Goal: Information Seeking & Learning: Check status

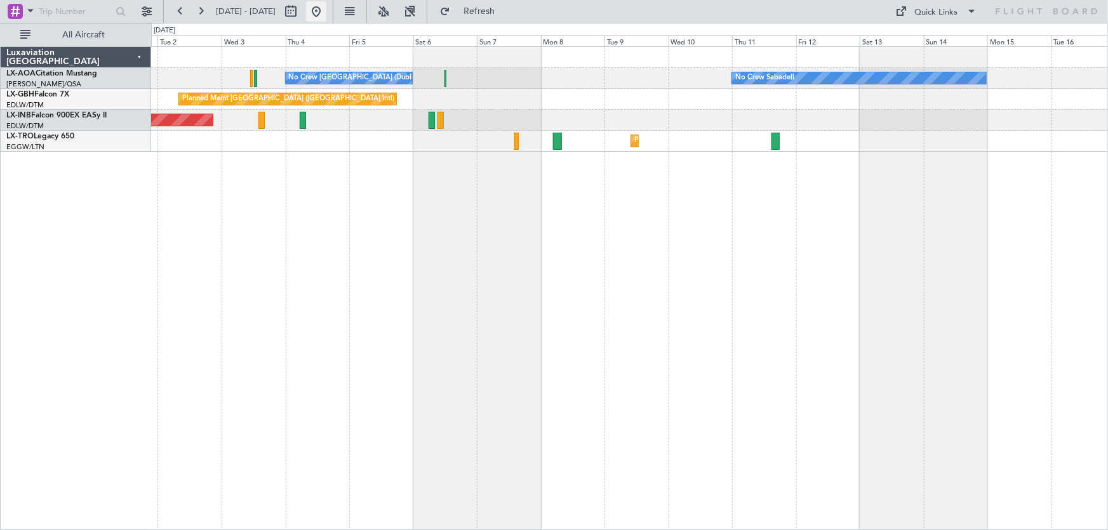
click at [326, 13] on button at bounding box center [316, 11] width 20 height 20
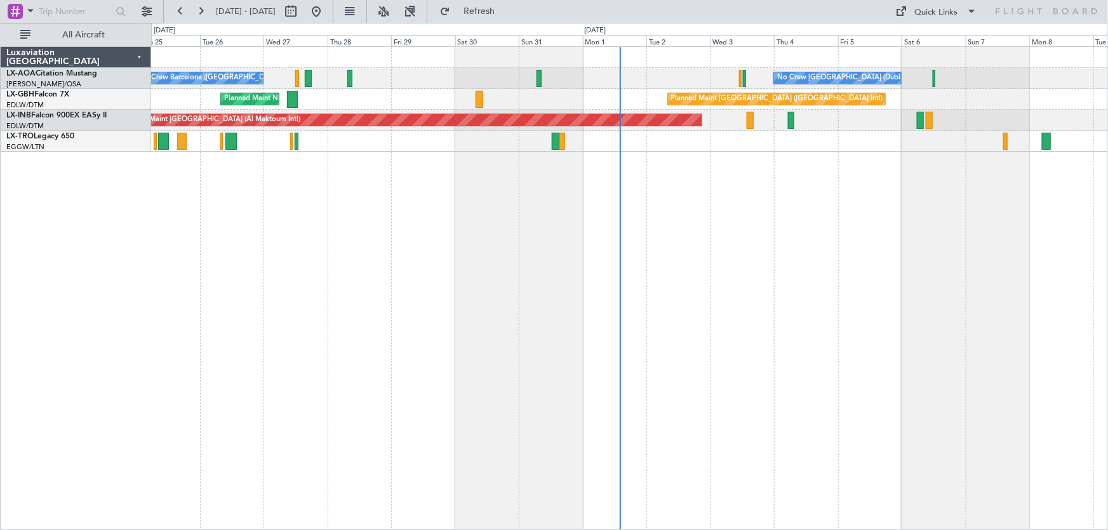
click at [935, 381] on div "No Crew [GEOGRAPHIC_DATA] (Dublin Intl) No Crew Barcelona ([GEOGRAPHIC_DATA]) N…" at bounding box center [630, 288] width 958 height 484
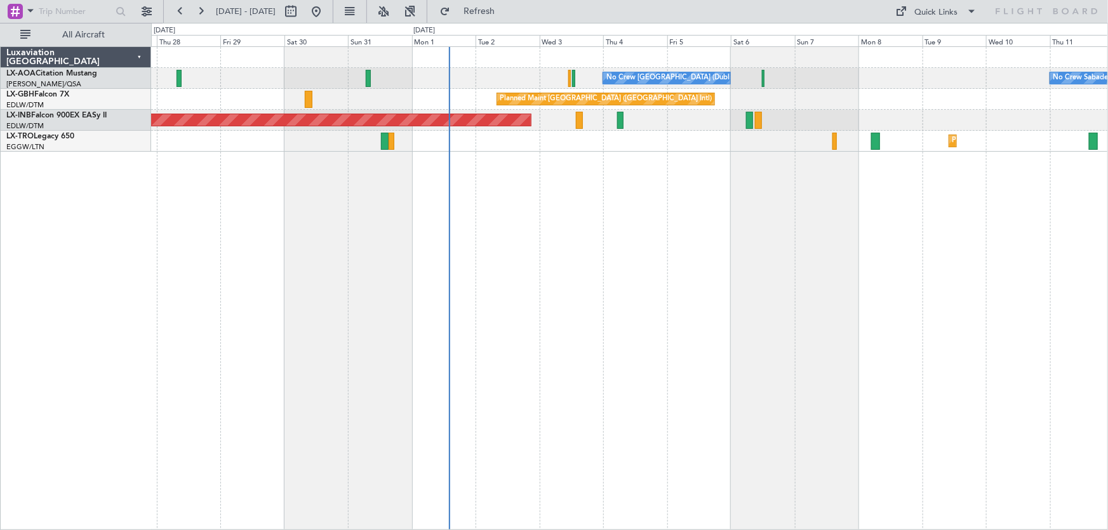
click at [859, 276] on div "No Crew [GEOGRAPHIC_DATA] (Dublin Intl) No Crew Sabadell No Crew Barcelona ([GE…" at bounding box center [630, 288] width 958 height 484
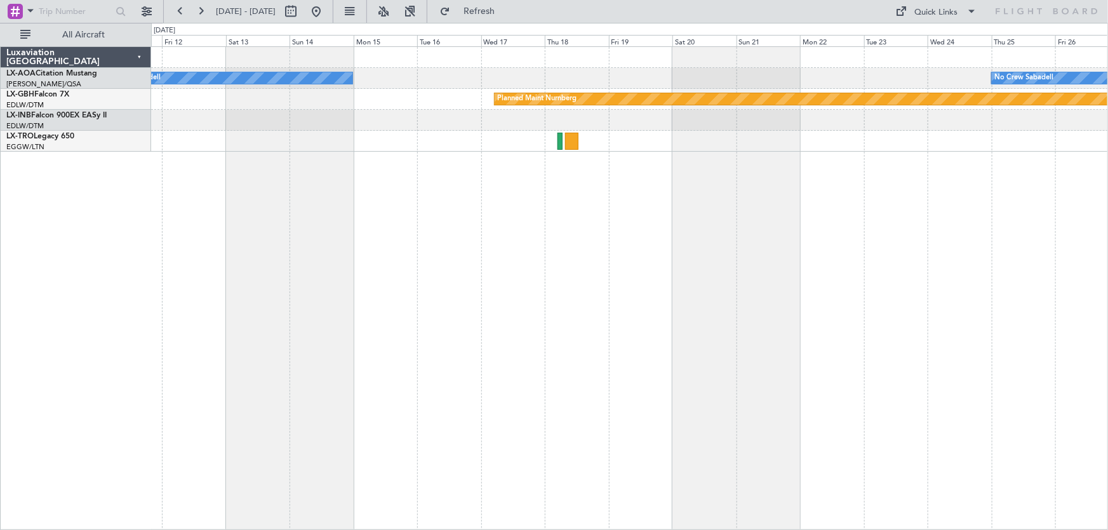
click at [37, 408] on div "No Crew Sabadell No Crew Sabadell Planned Maint Nurnberg Planned [GEOGRAPHIC_DA…" at bounding box center [554, 276] width 1108 height 507
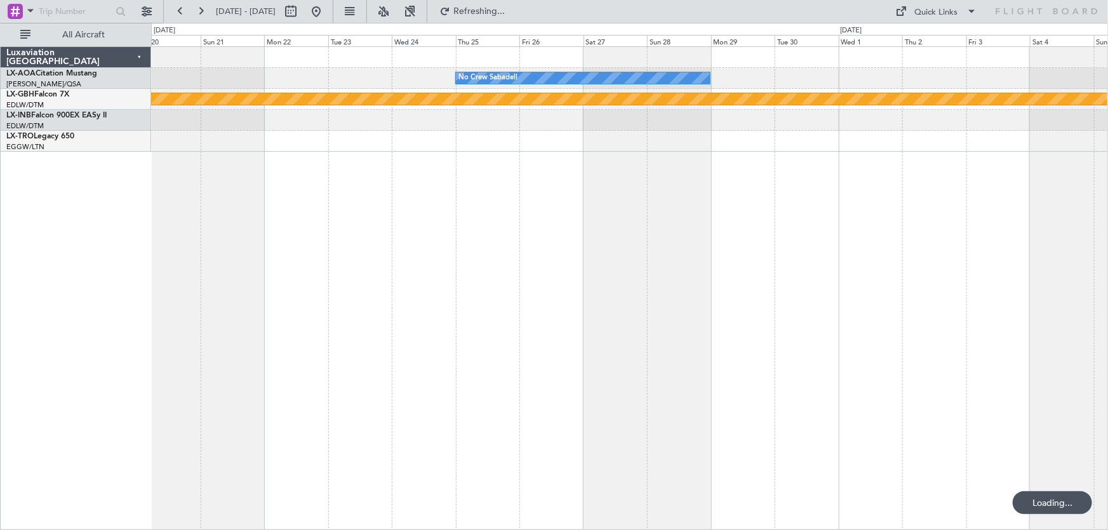
click at [0, 365] on html "[DATE] - [DATE] Refreshing... Quick Links All Aircraft No Crew Sabadell Planned…" at bounding box center [554, 265] width 1108 height 530
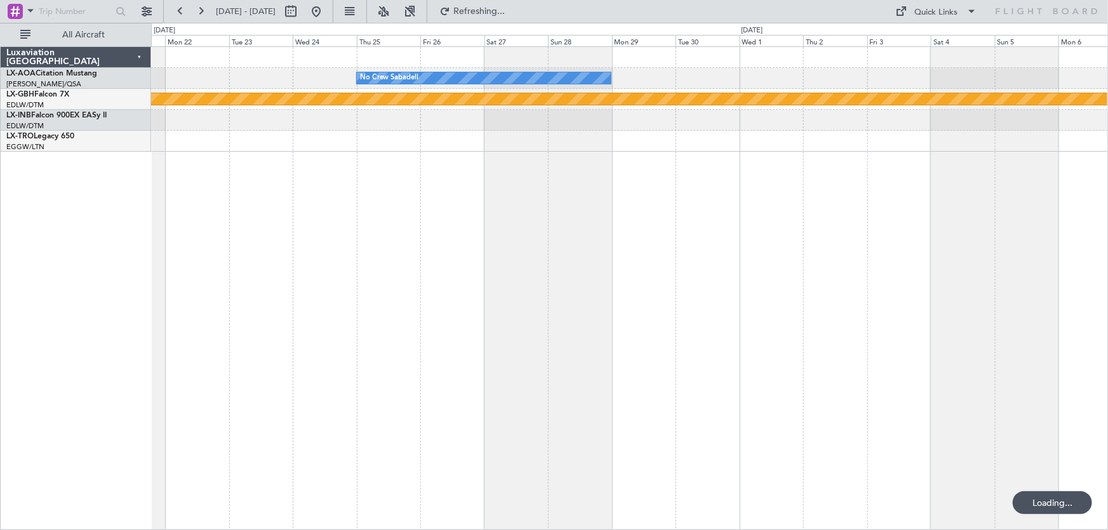
click at [254, 311] on div "No Crew Sabadell Planned Maint Nurnberg" at bounding box center [630, 288] width 958 height 484
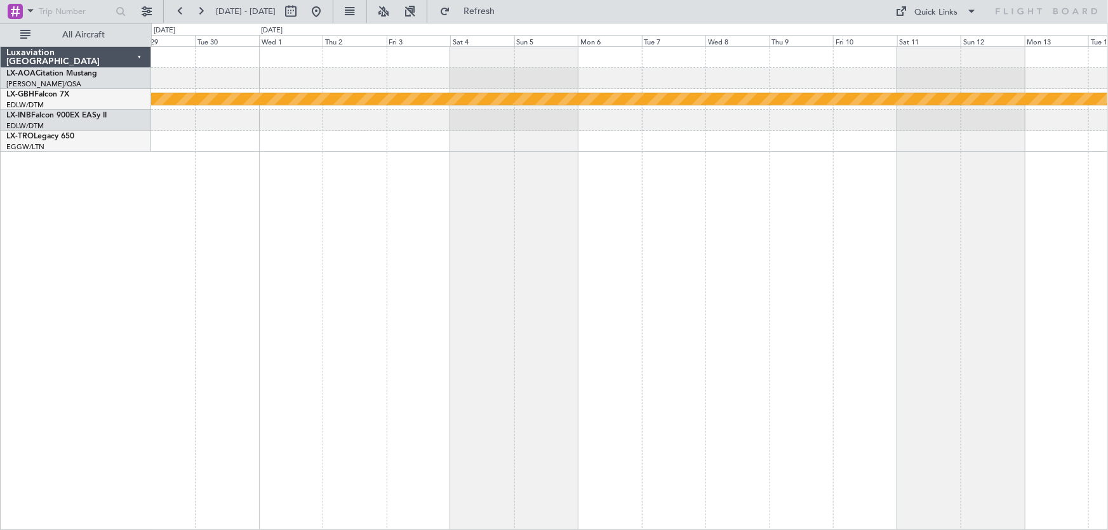
click at [367, 300] on div "No Crew Sabadell Planned Maint Nurnberg" at bounding box center [630, 288] width 958 height 484
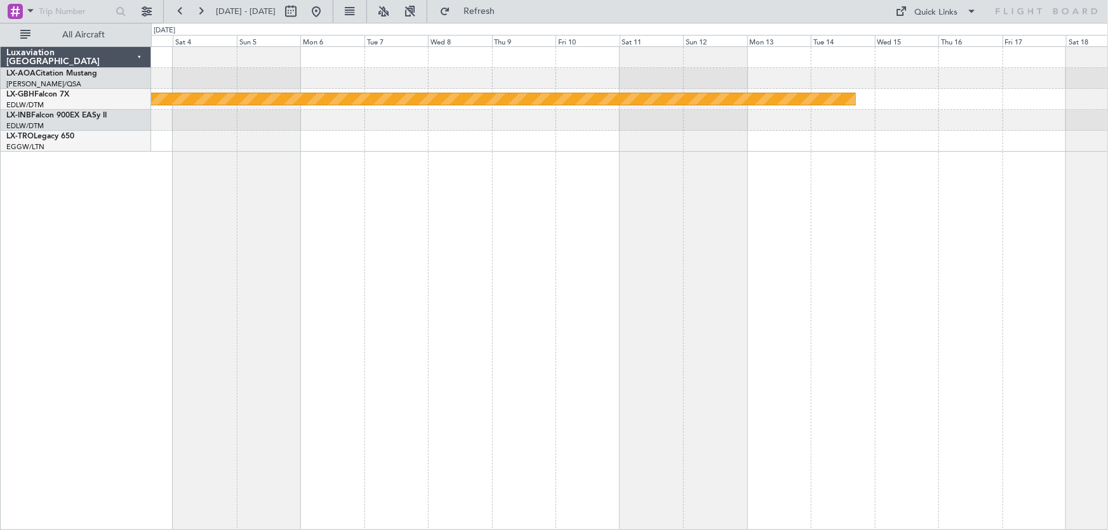
click at [534, 285] on div "Planned Maint Nurnberg" at bounding box center [630, 288] width 958 height 484
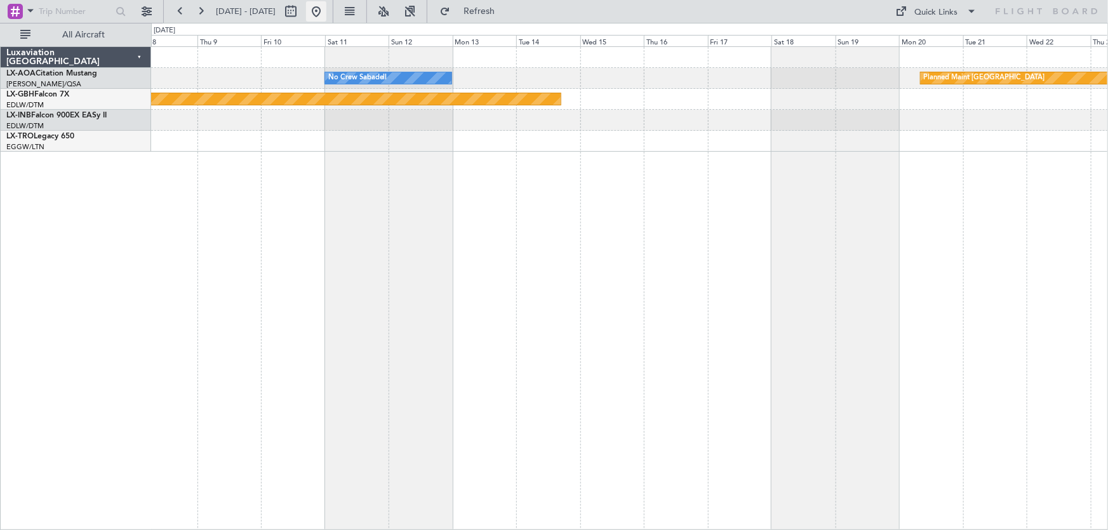
click at [326, 10] on button at bounding box center [316, 11] width 20 height 20
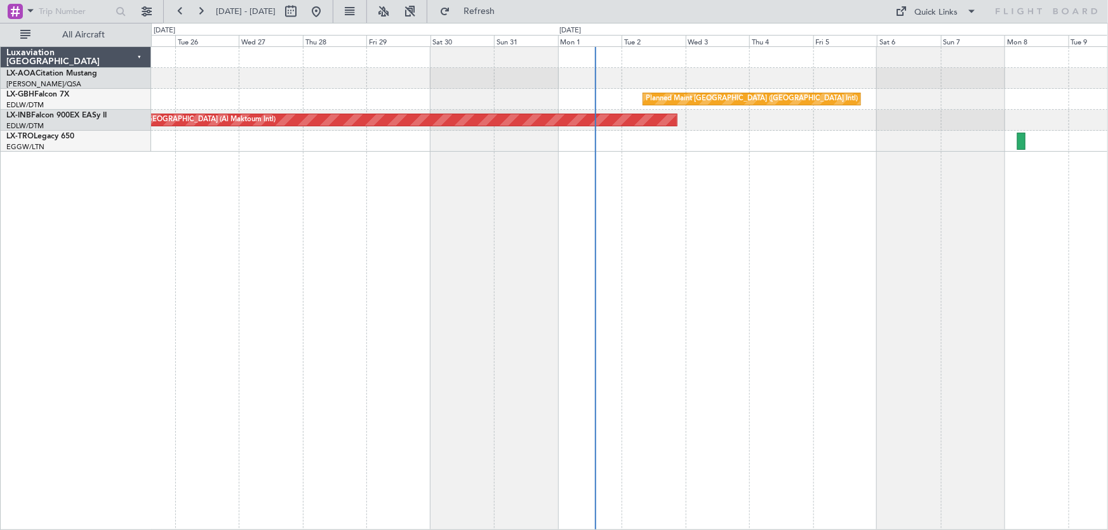
click at [747, 236] on div "No Crew Sabadell Planned Maint [GEOGRAPHIC_DATA] ([GEOGRAPHIC_DATA]) Unplanned …" at bounding box center [630, 288] width 958 height 484
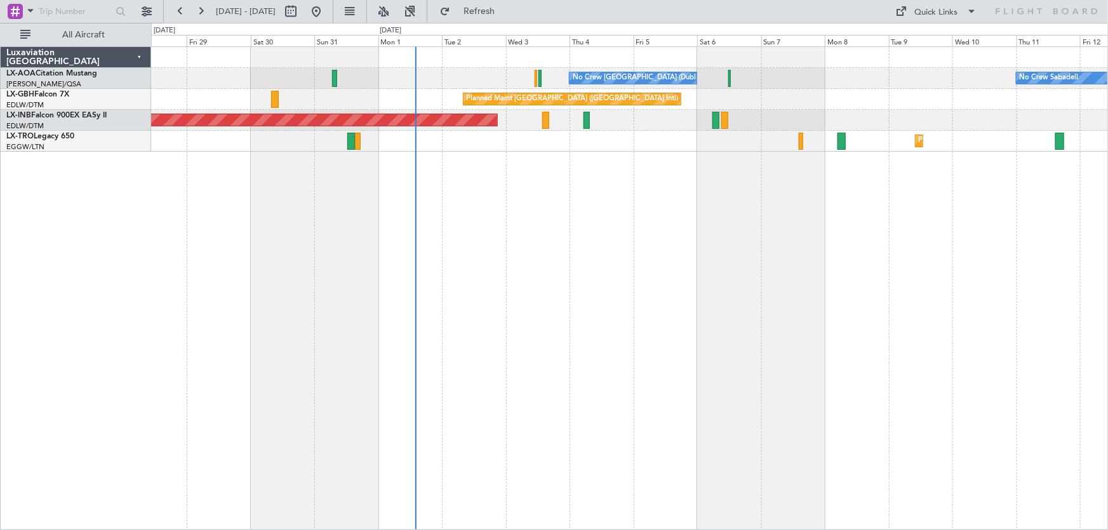
click at [876, 260] on div "No Crew [GEOGRAPHIC_DATA] (Dublin Intl) No Crew Sabadell No Crew Barcelona ([GE…" at bounding box center [630, 288] width 958 height 484
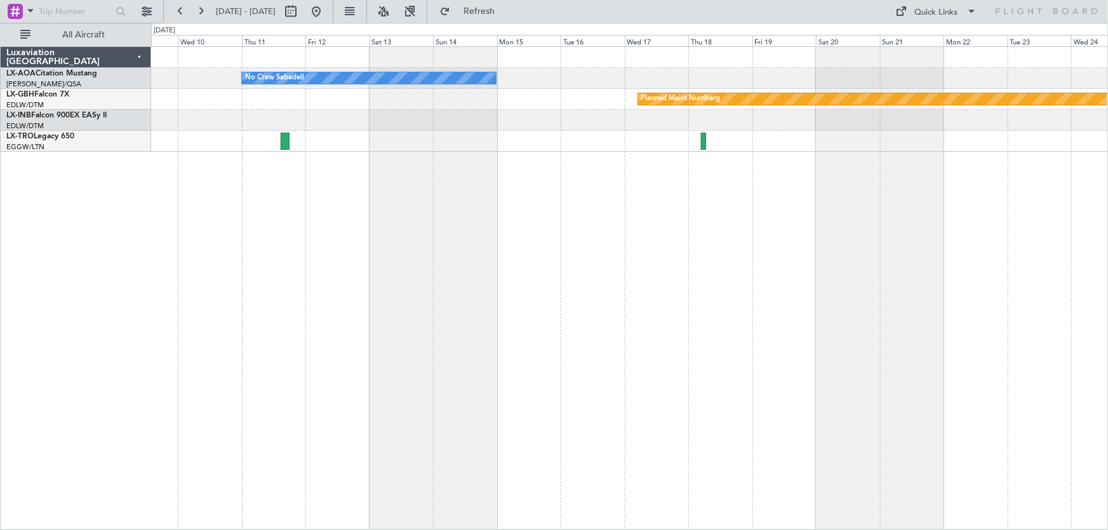
click at [279, 342] on div "No Crew Sabadell No Crew Sabadell No Crew [GEOGRAPHIC_DATA] (Dublin Intl) Plann…" at bounding box center [630, 288] width 958 height 484
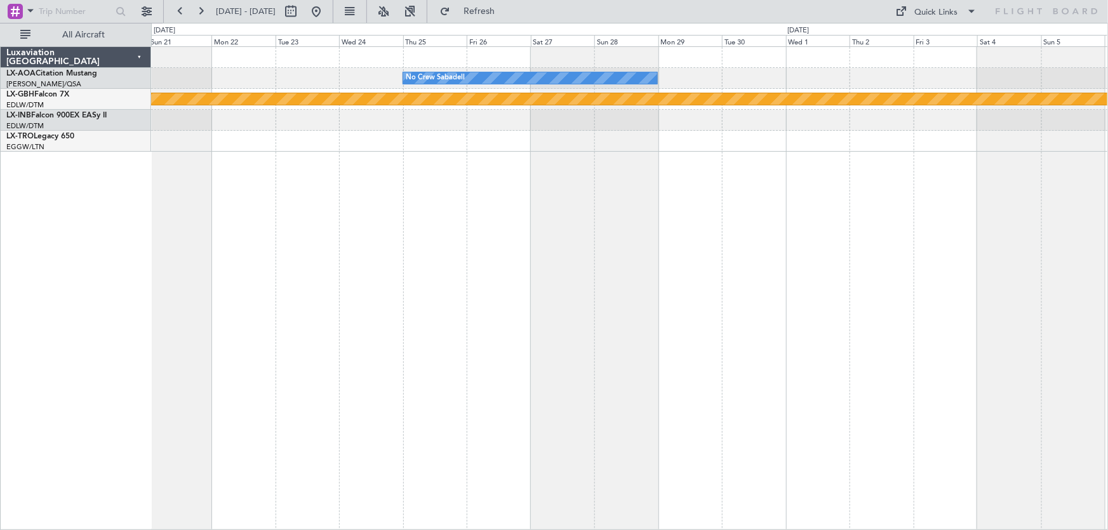
click at [183, 323] on div "No Crew Sabadell Planned Maint Nurnberg" at bounding box center [630, 288] width 958 height 484
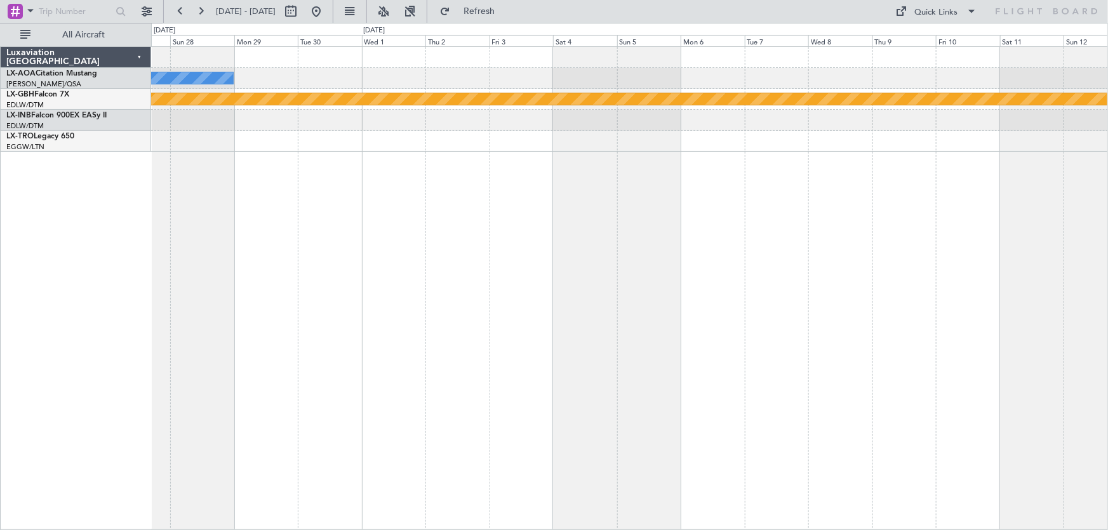
click at [506, 285] on div "No Crew Sabadell Planned Maint Nurnberg" at bounding box center [630, 288] width 958 height 484
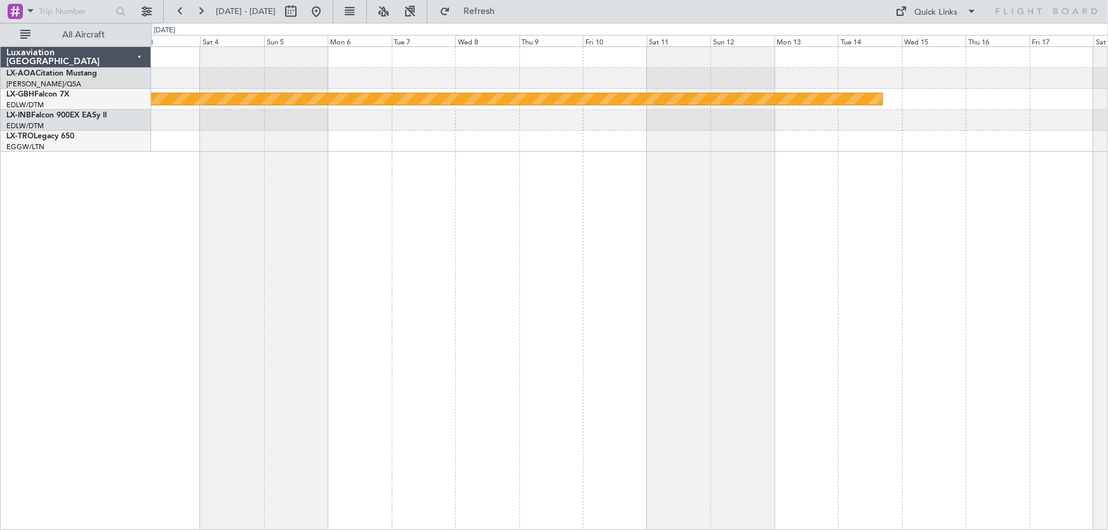
click at [694, 236] on div "Planned Maint [GEOGRAPHIC_DATA] Planned Maint Nurnberg" at bounding box center [630, 288] width 958 height 484
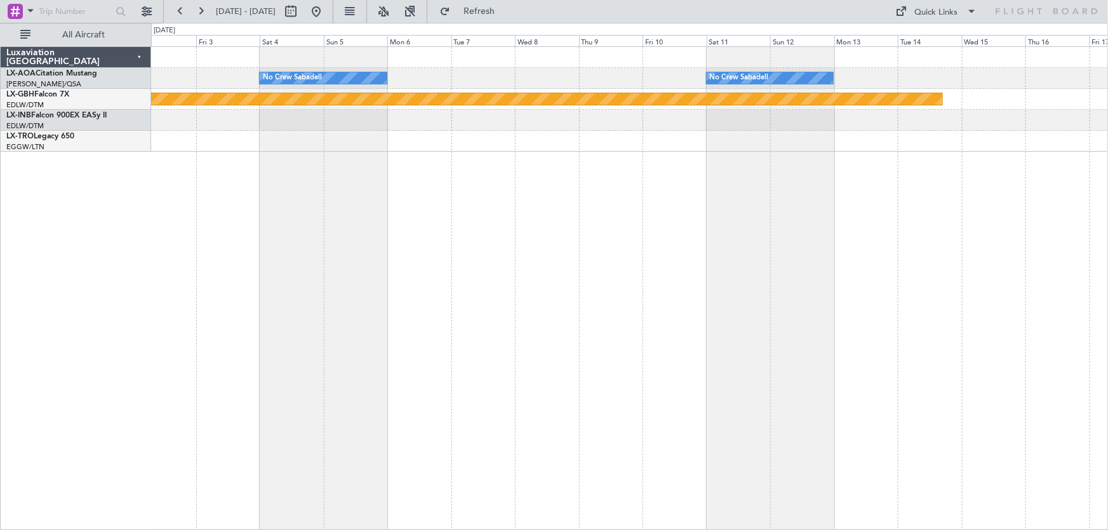
click at [1052, 239] on div "No Crew Sabadell No Crew Sabadell Planned Maint [GEOGRAPHIC_DATA] No Crew Sabad…" at bounding box center [630, 288] width 958 height 484
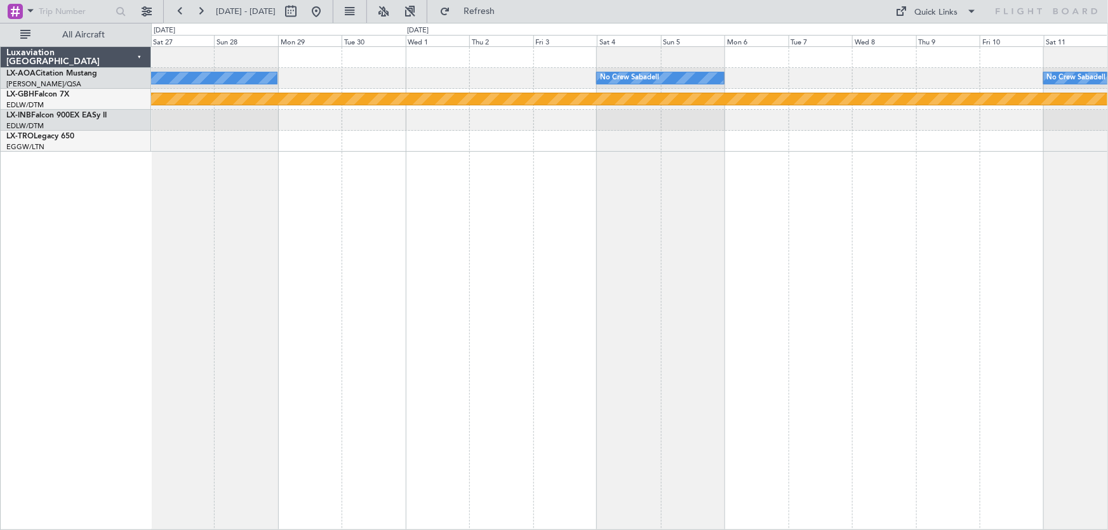
click at [940, 233] on div "No Crew Sabadell No Crew Sabadell No Crew Sabadell Planned Maint Nurnberg" at bounding box center [630, 288] width 958 height 484
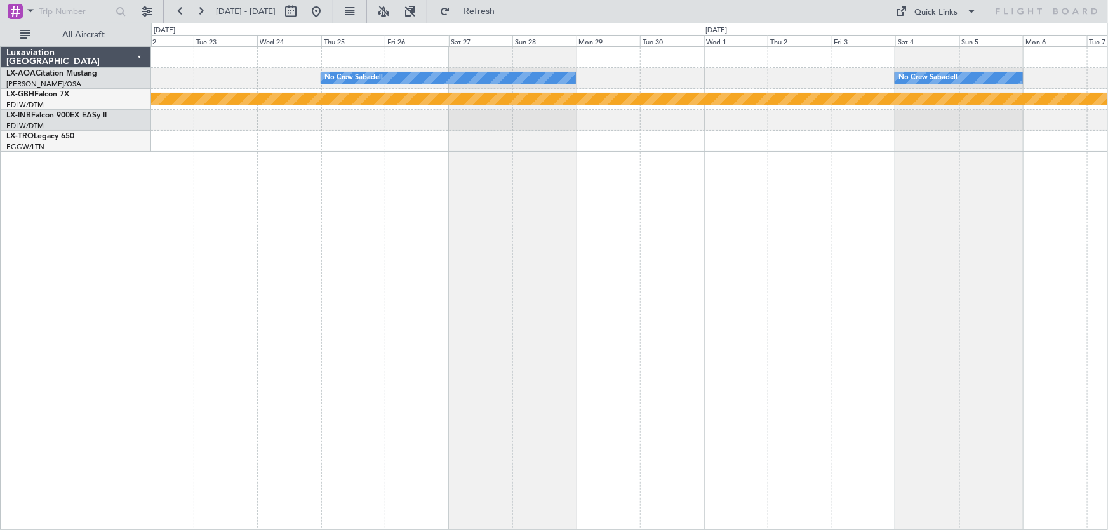
click at [895, 248] on div "No Crew Sabadell No Crew Sabadell No Crew Sabadell Planned Maint Nurnberg" at bounding box center [630, 288] width 958 height 484
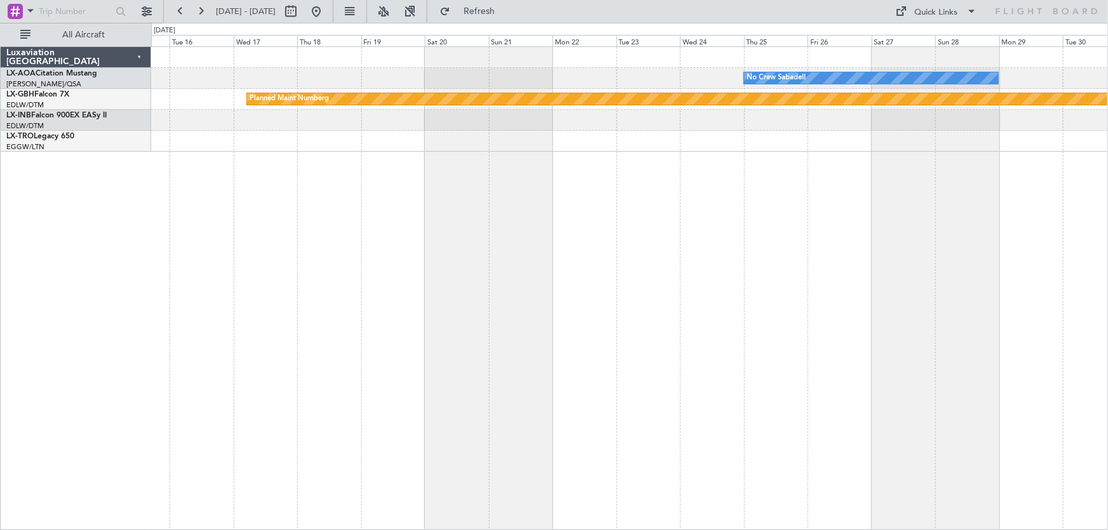
click at [417, 307] on div "No Crew Sabadell No Crew Sabadell No Crew Sabadell Planned Maint Nurnberg" at bounding box center [630, 288] width 958 height 484
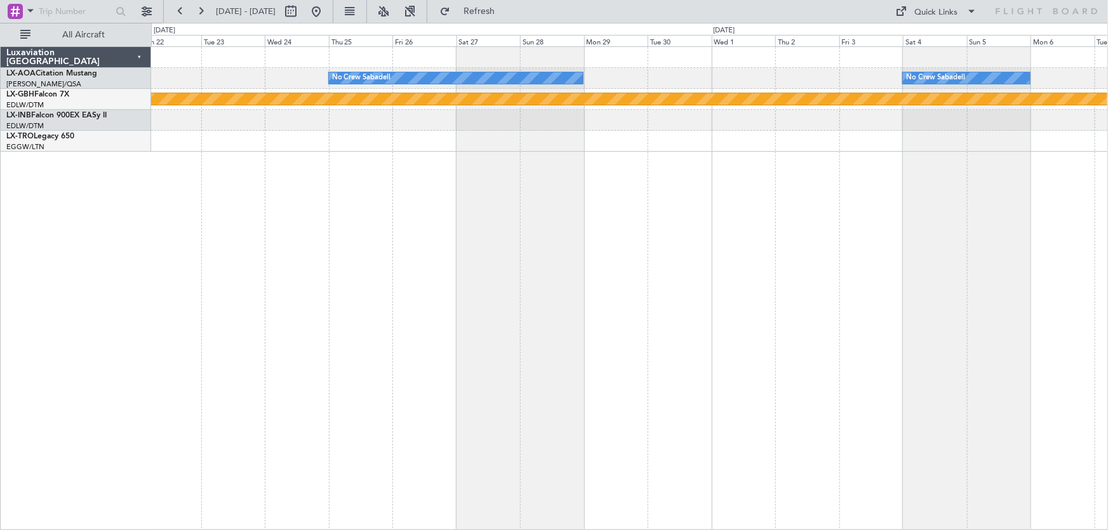
click at [730, 236] on div "No Crew Sabadell No Crew Sabadell Planned Maint Nurnberg" at bounding box center [630, 288] width 958 height 484
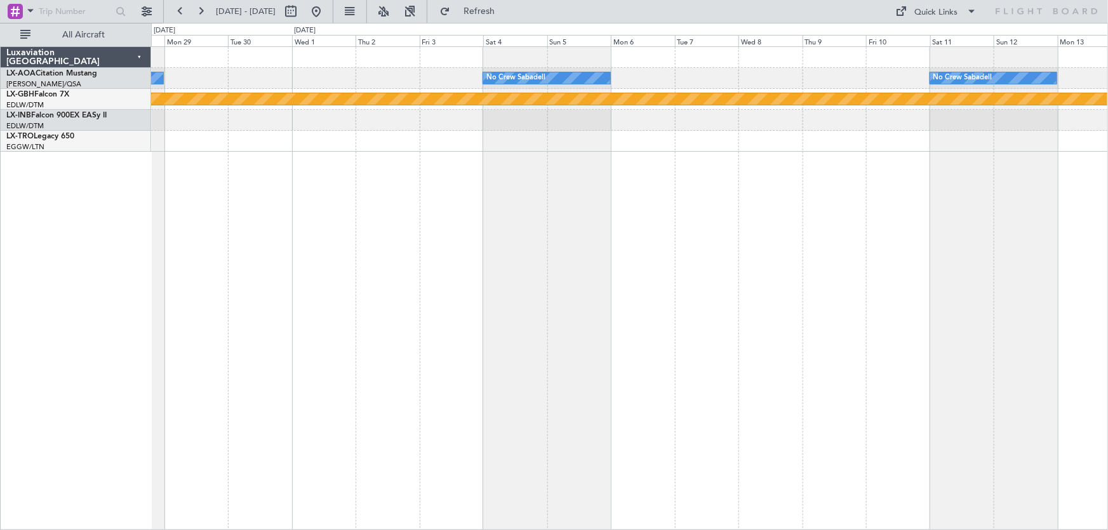
click at [698, 235] on div "No Crew Sabadell No Crew Sabadell No Crew Sabadell Planned Maint Nurnberg" at bounding box center [630, 288] width 958 height 484
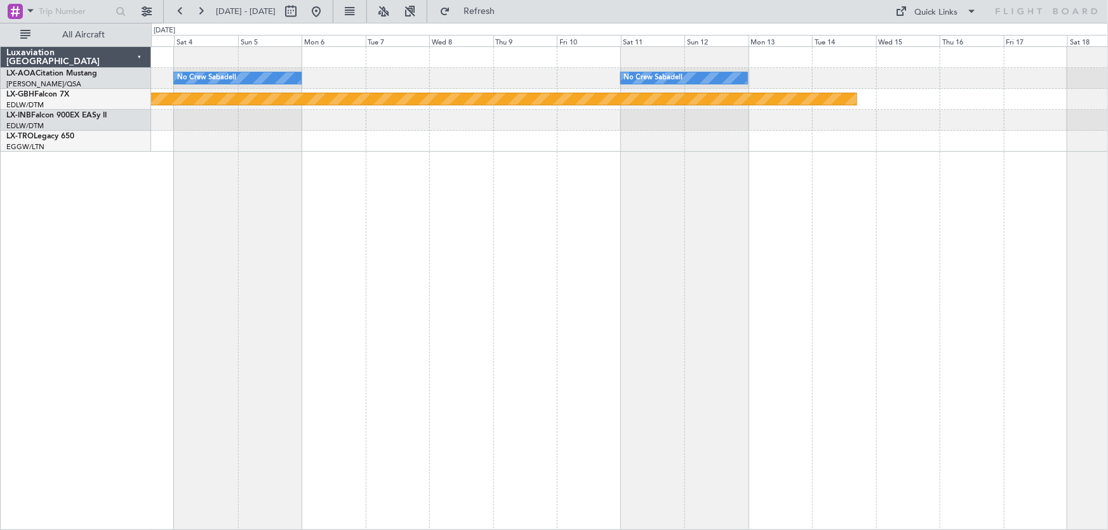
click at [787, 224] on div "No Crew Sabadell No Crew Sabadell Planned Maint [GEOGRAPHIC_DATA] Planned Maint…" at bounding box center [630, 288] width 958 height 484
